Goal: Task Accomplishment & Management: Manage account settings

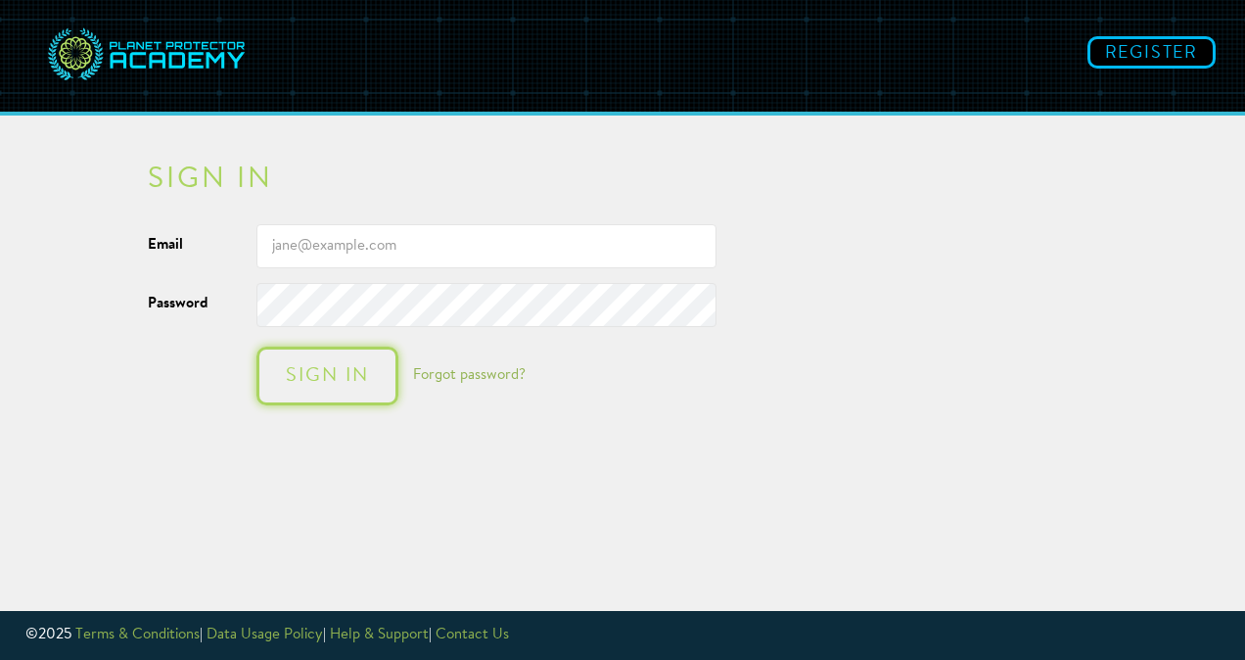
type input "[EMAIL_ADDRESS][PERSON_NAME][DOMAIN_NAME]"
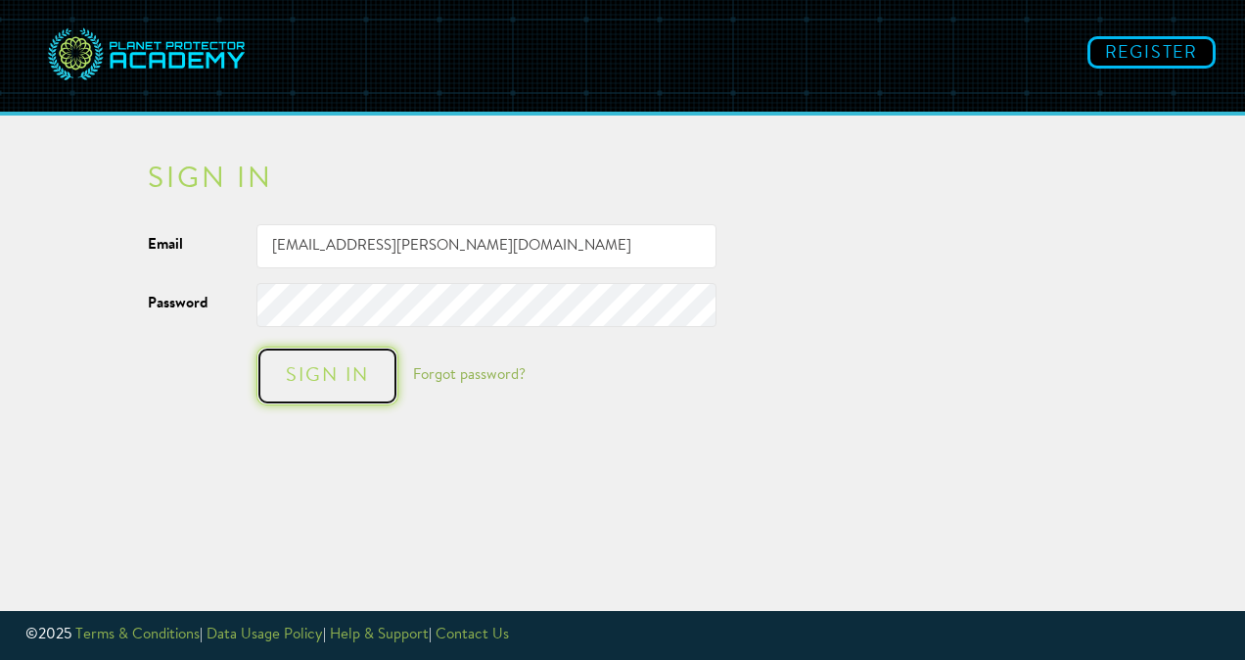
click at [329, 367] on div "Sign in" at bounding box center [327, 376] width 103 height 20
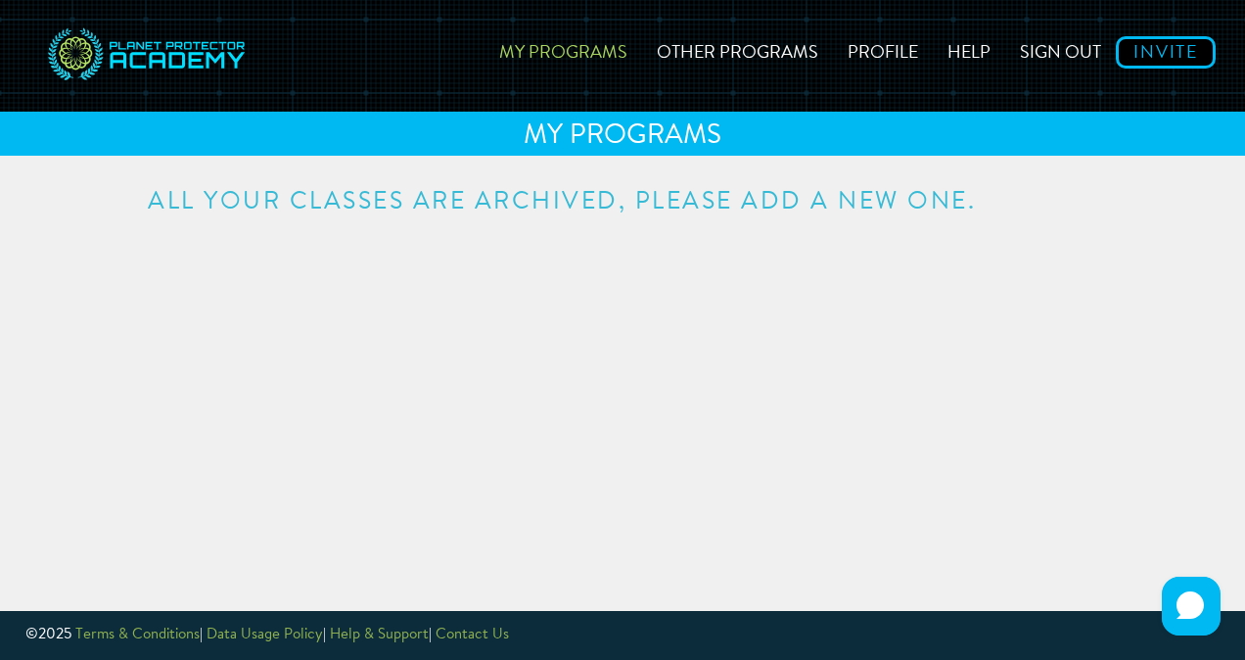
click at [814, 201] on h3 "All your classes are archived, please add a new one." at bounding box center [622, 202] width 949 height 24
click at [891, 48] on link "Profile" at bounding box center [883, 49] width 100 height 69
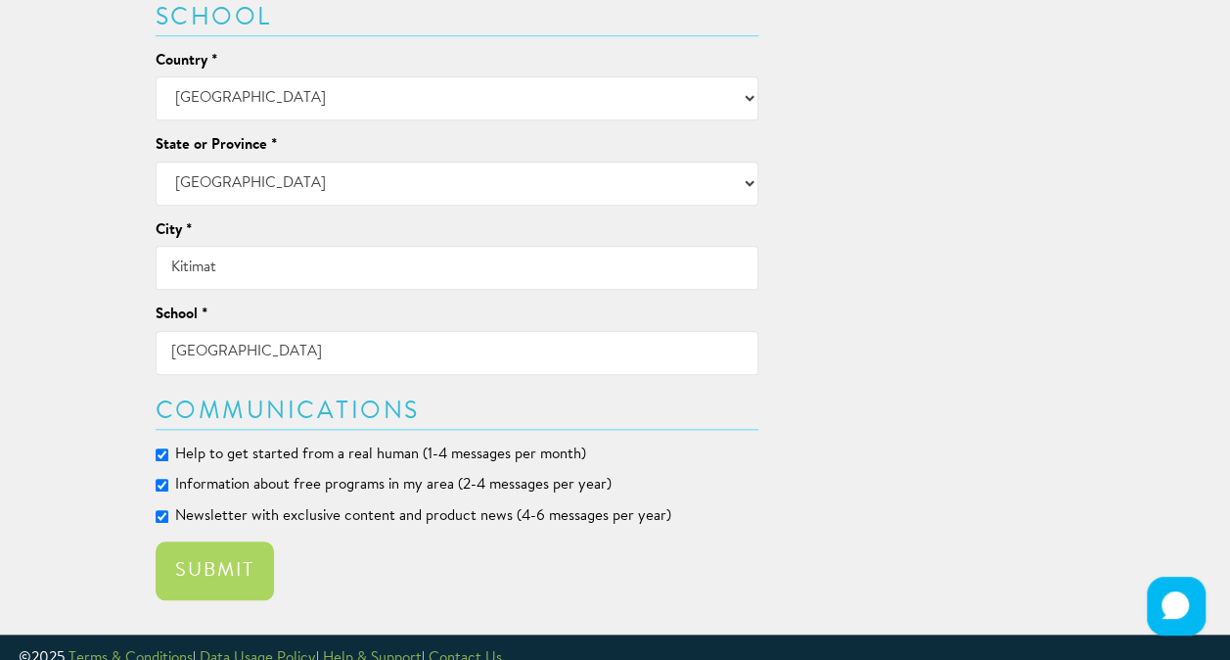
scroll to position [785, 0]
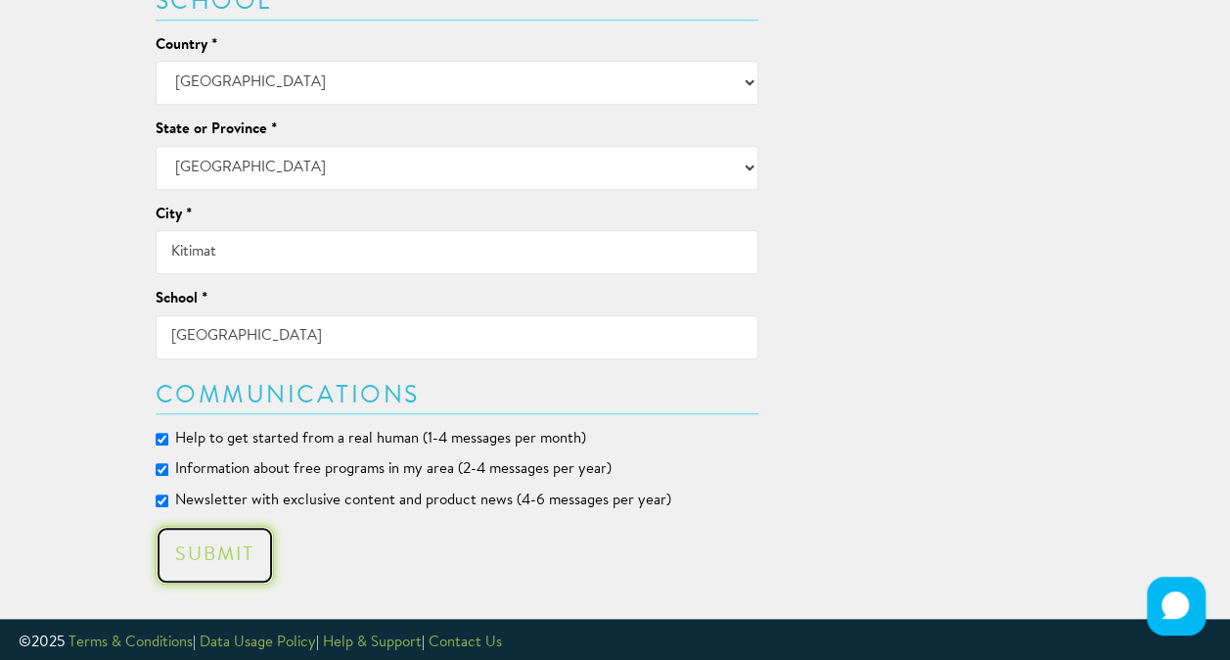
click at [227, 540] on button "Submit" at bounding box center [215, 555] width 118 height 59
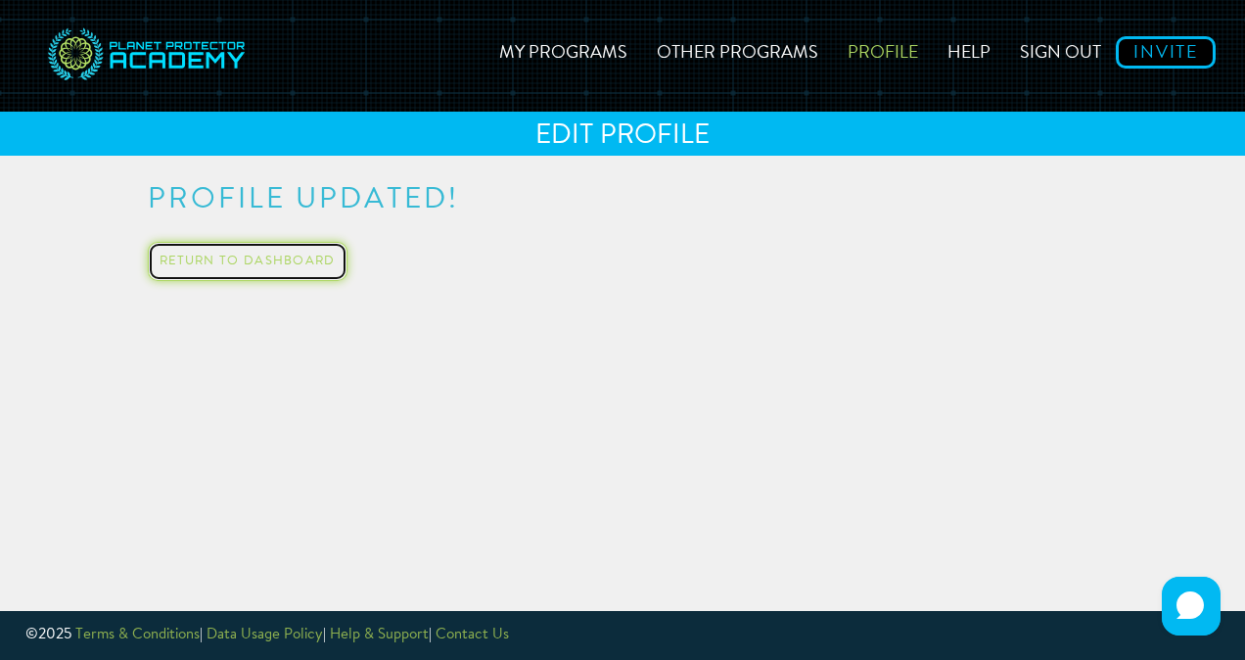
click at [293, 258] on link "Return to Dashboard" at bounding box center [248, 261] width 200 height 39
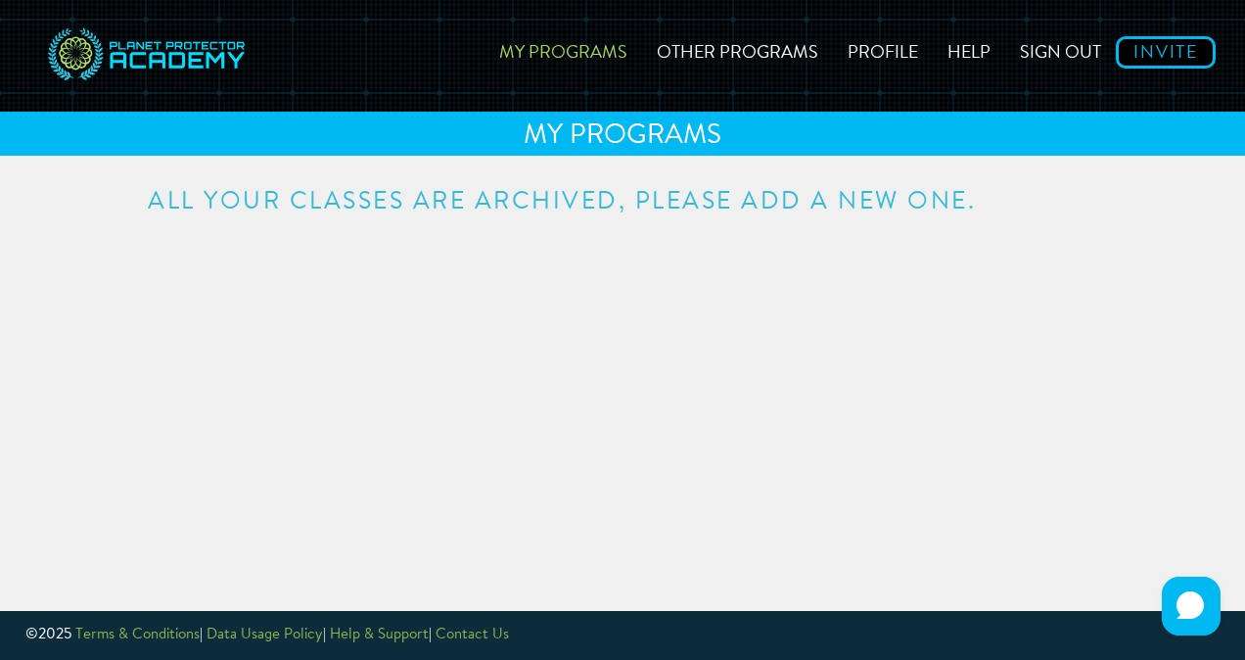
click at [591, 52] on link "My Programs" at bounding box center [563, 49] width 158 height 69
click at [711, 59] on link "Other Programs" at bounding box center [737, 49] width 191 height 69
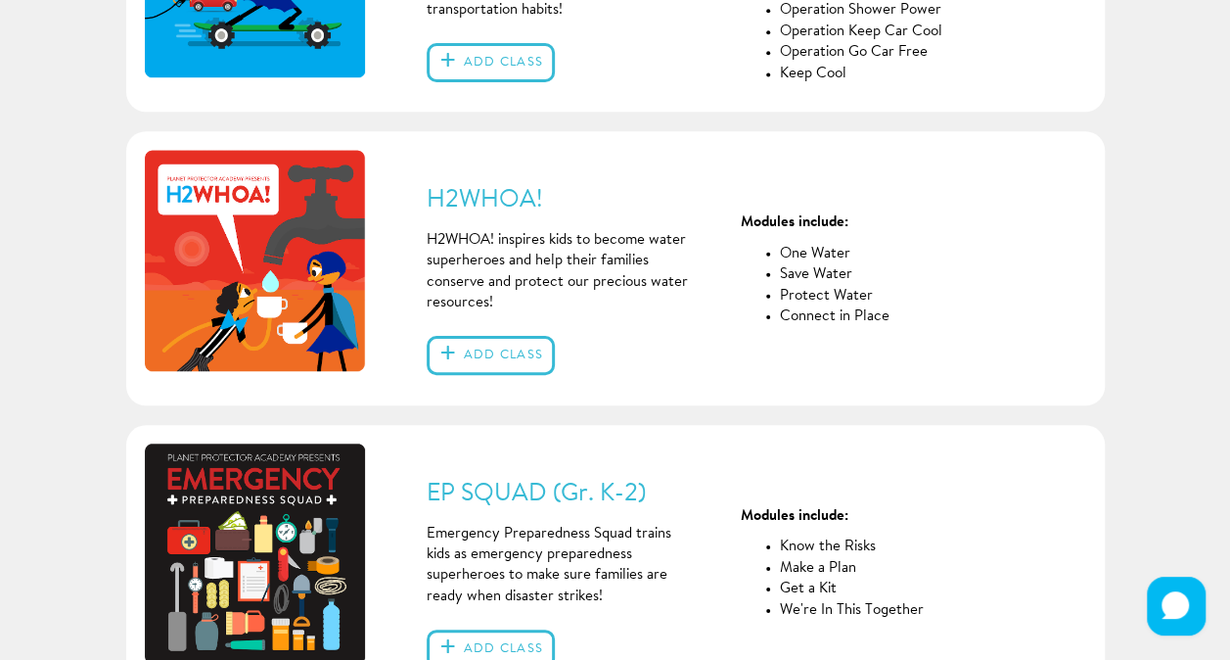
scroll to position [609, 0]
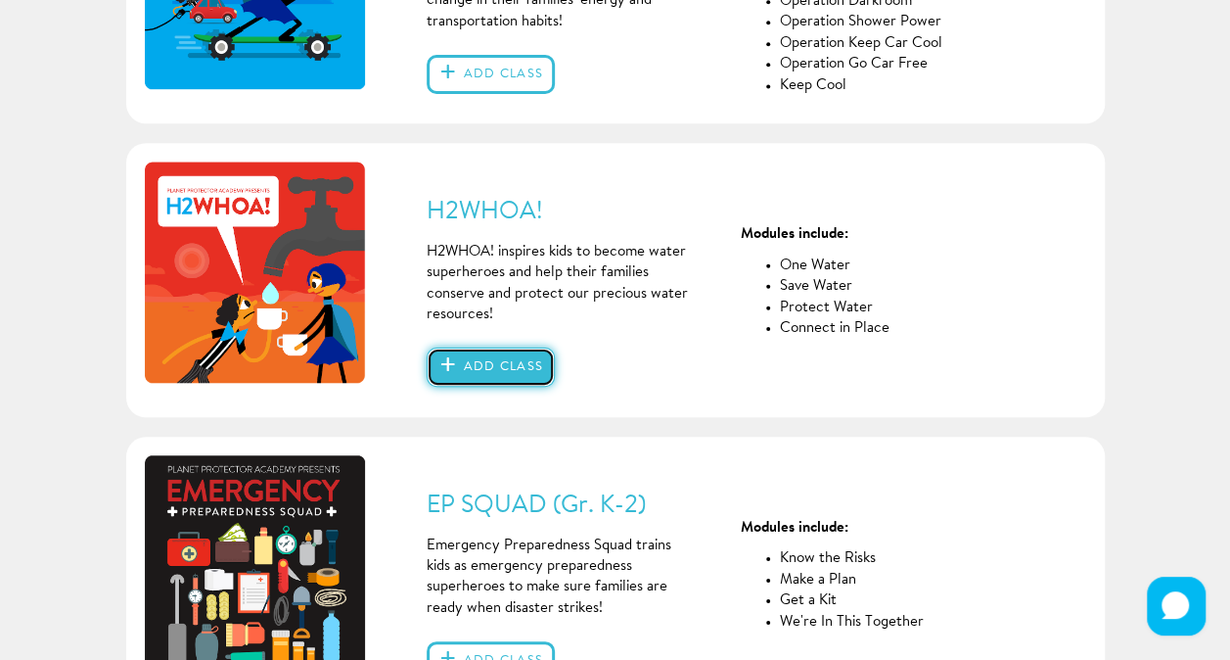
click at [488, 372] on button "Add class" at bounding box center [491, 366] width 128 height 39
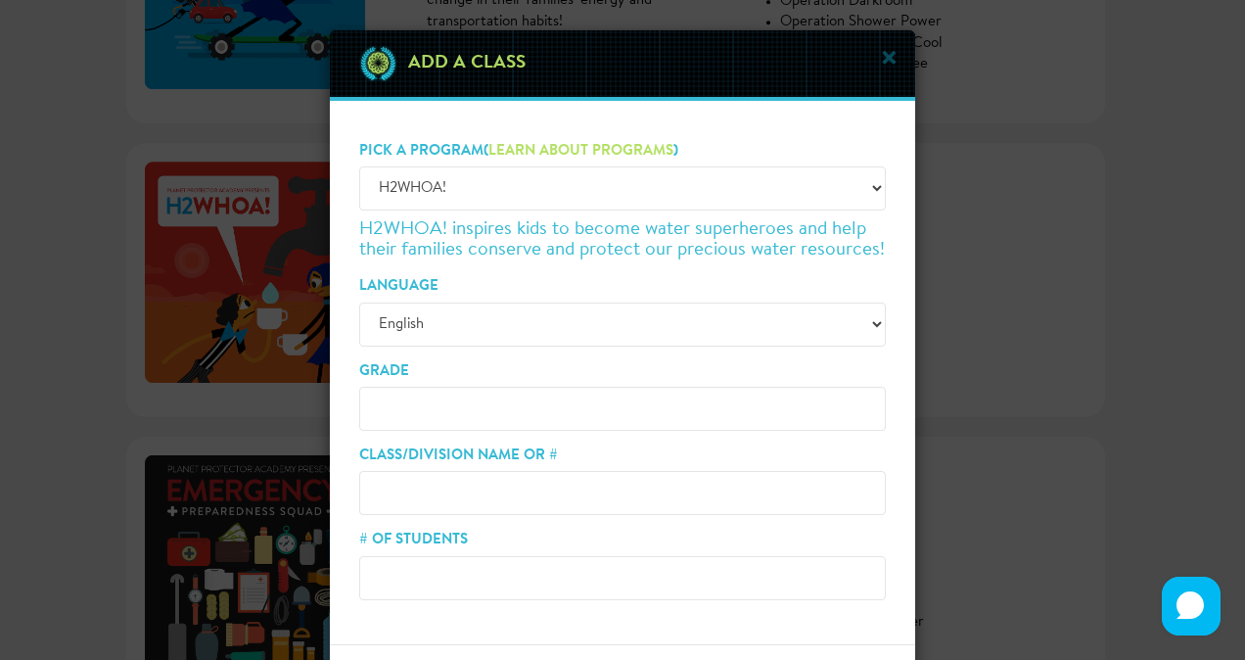
click at [572, 407] on input "Grade" at bounding box center [622, 409] width 527 height 44
type input "2/3"
click at [544, 508] on input "Class/Division Name or #" at bounding box center [622, 493] width 527 height 44
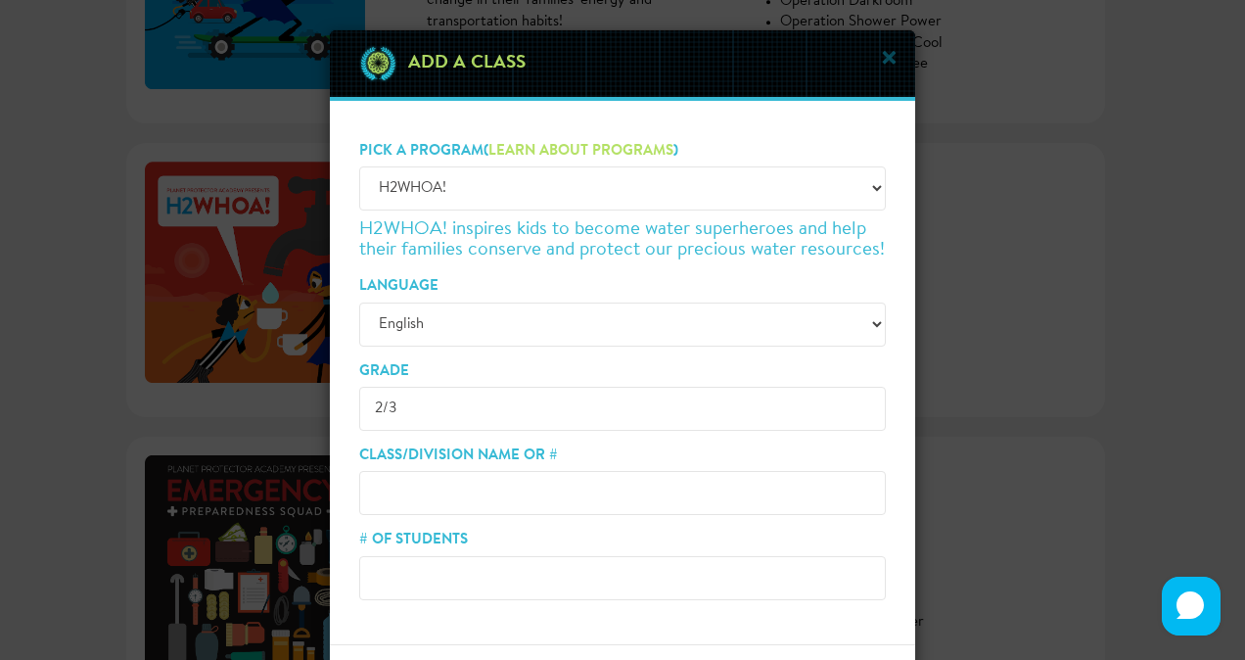
click at [544, 508] on input "Class/Division Name or #" at bounding box center [622, 493] width 527 height 44
click at [1122, 311] on div "× Add a class Pick a program ( Learn about programs ) -- Choose a program -- H2…" at bounding box center [622, 330] width 1245 height 660
